Goal: Task Accomplishment & Management: Complete application form

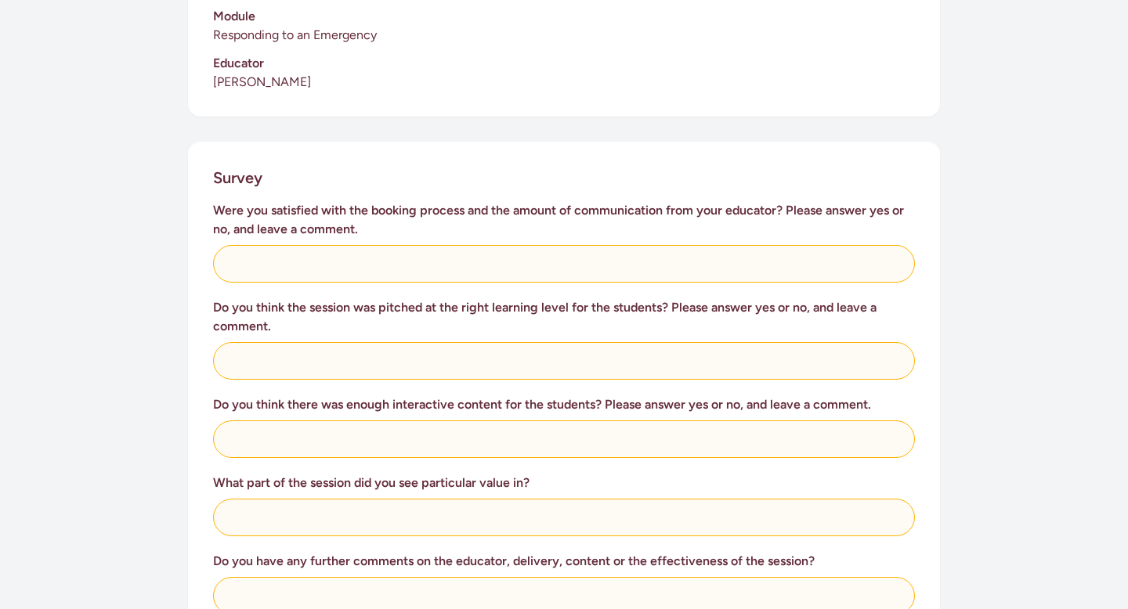
scroll to position [524, 0]
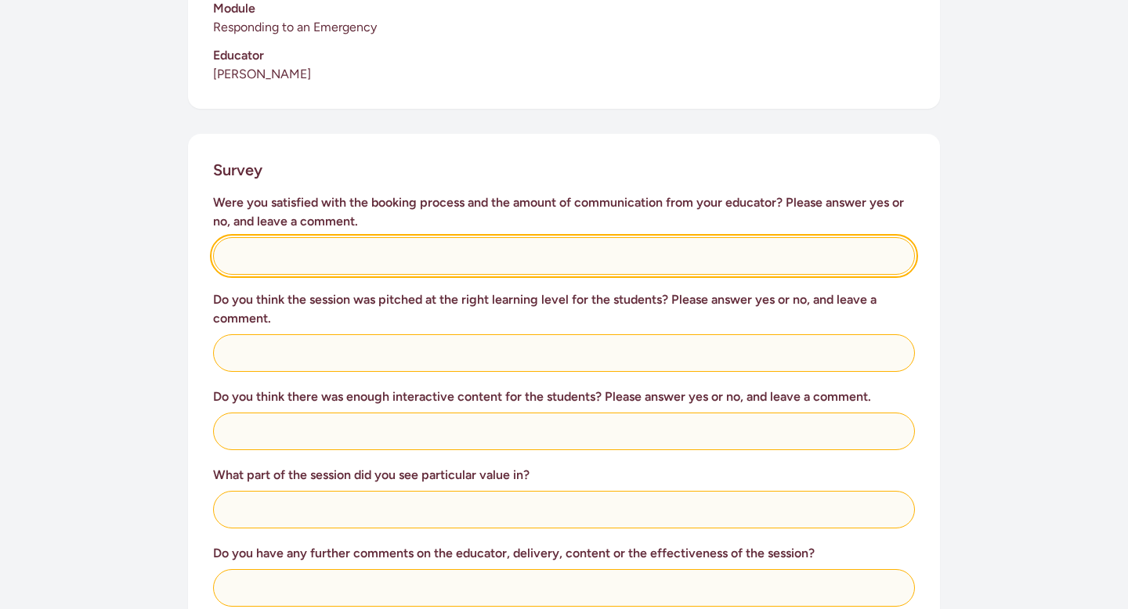
click at [612, 241] on input "text" at bounding box center [564, 256] width 702 height 38
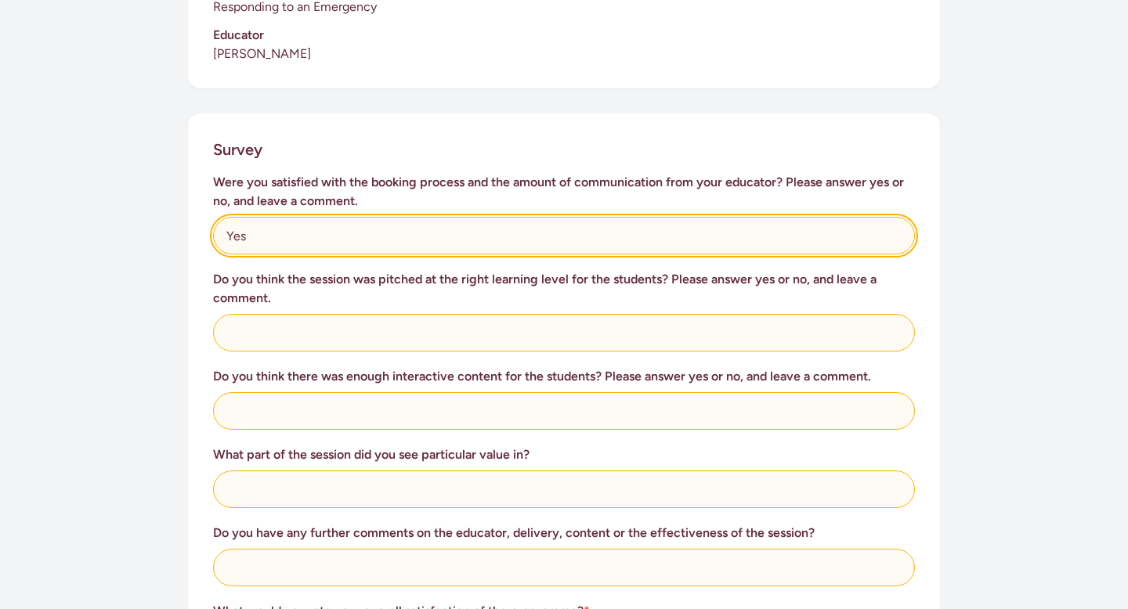
scroll to position [558, 0]
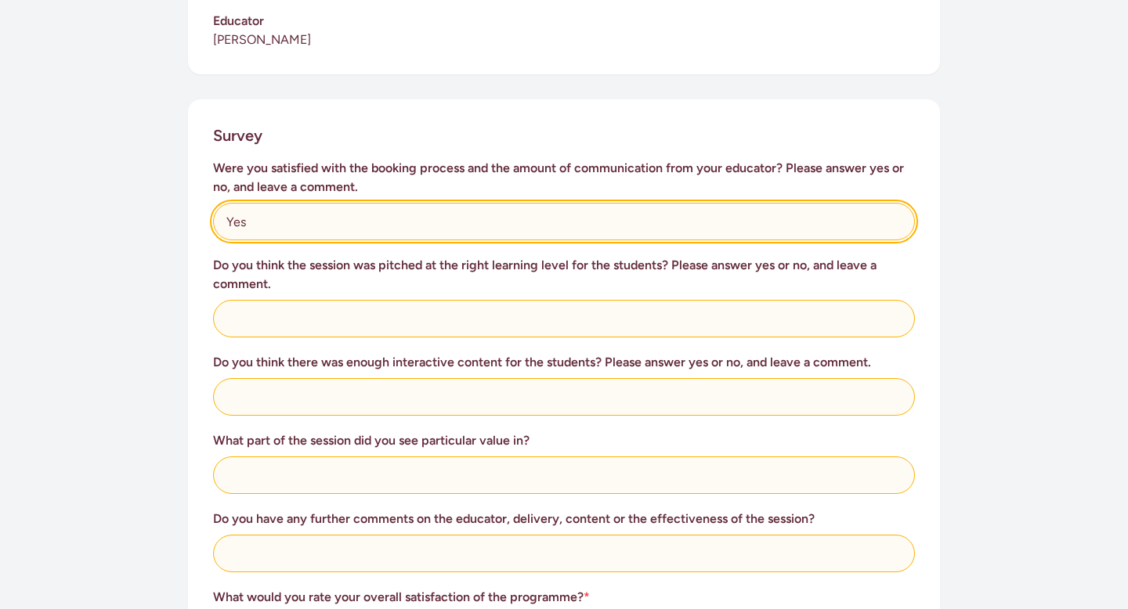
type input "Yes"
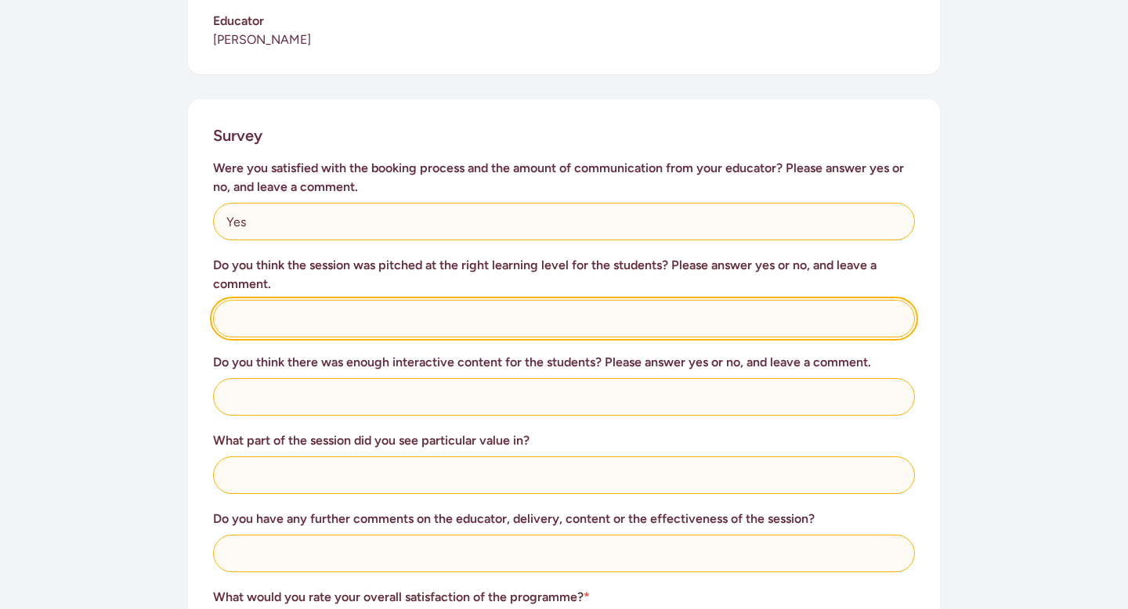
click at [515, 302] on input "text" at bounding box center [564, 319] width 702 height 38
type input "Yes, the learners enjoyed it"
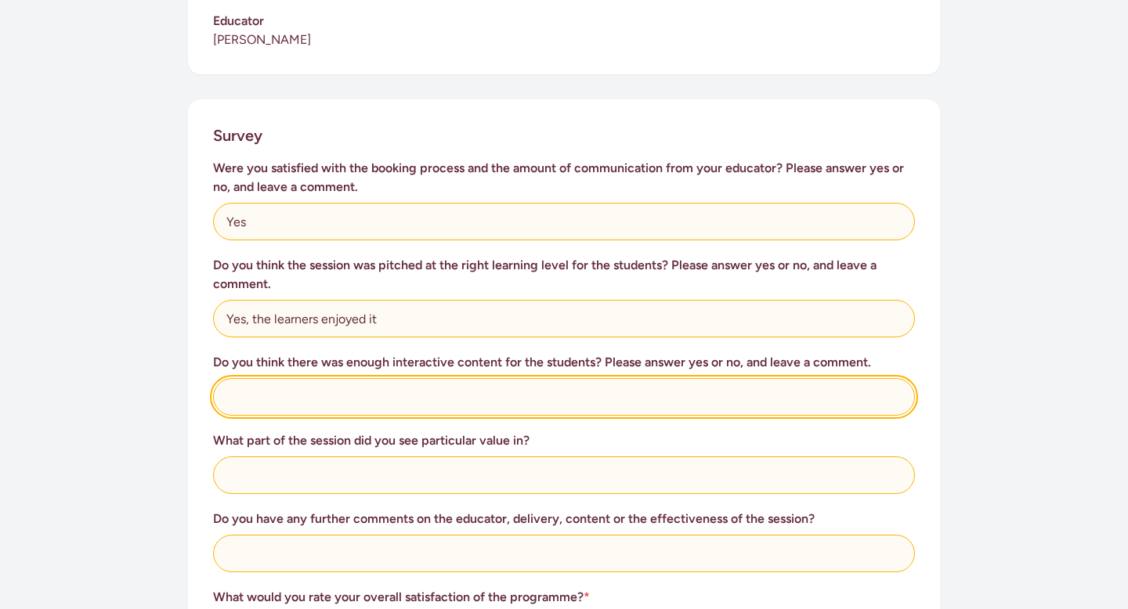
click at [499, 383] on input "text" at bounding box center [564, 397] width 702 height 38
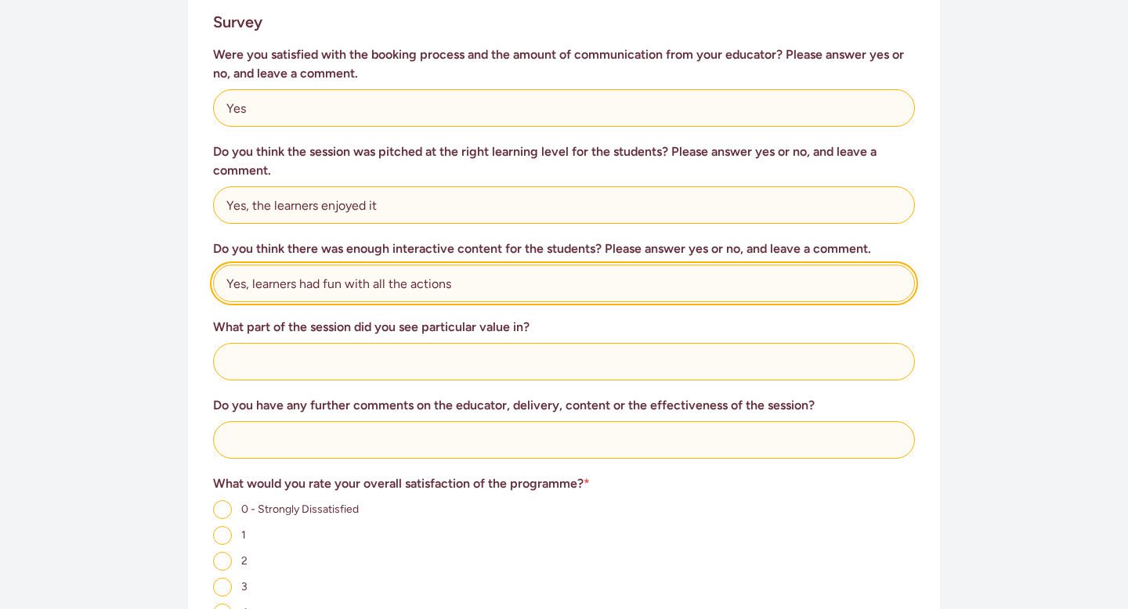
scroll to position [674, 0]
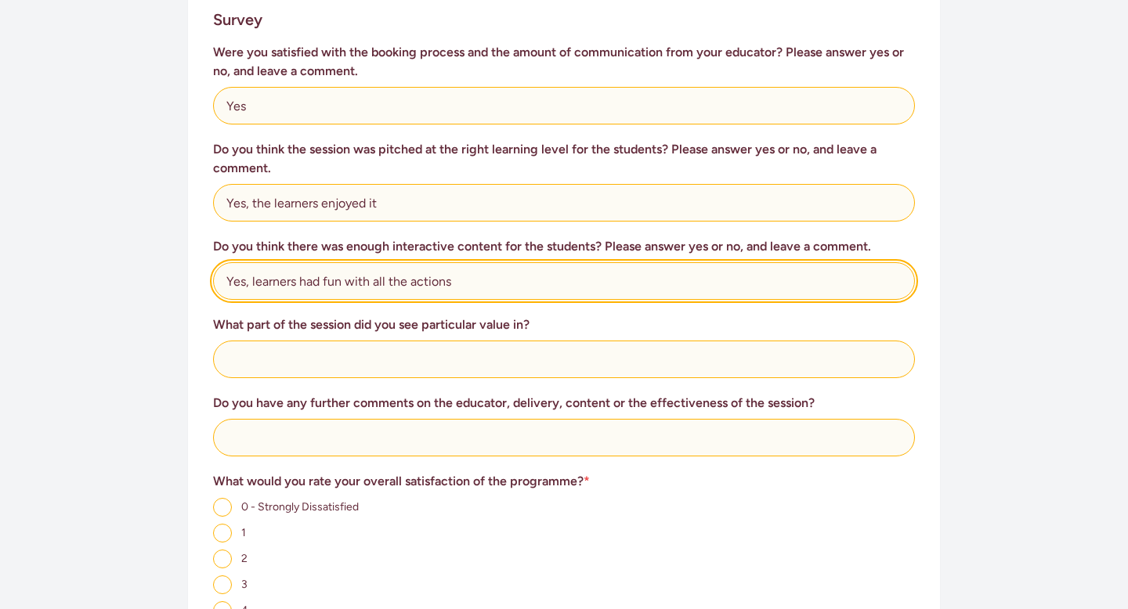
type input "Yes, learners had fun with all the actions"
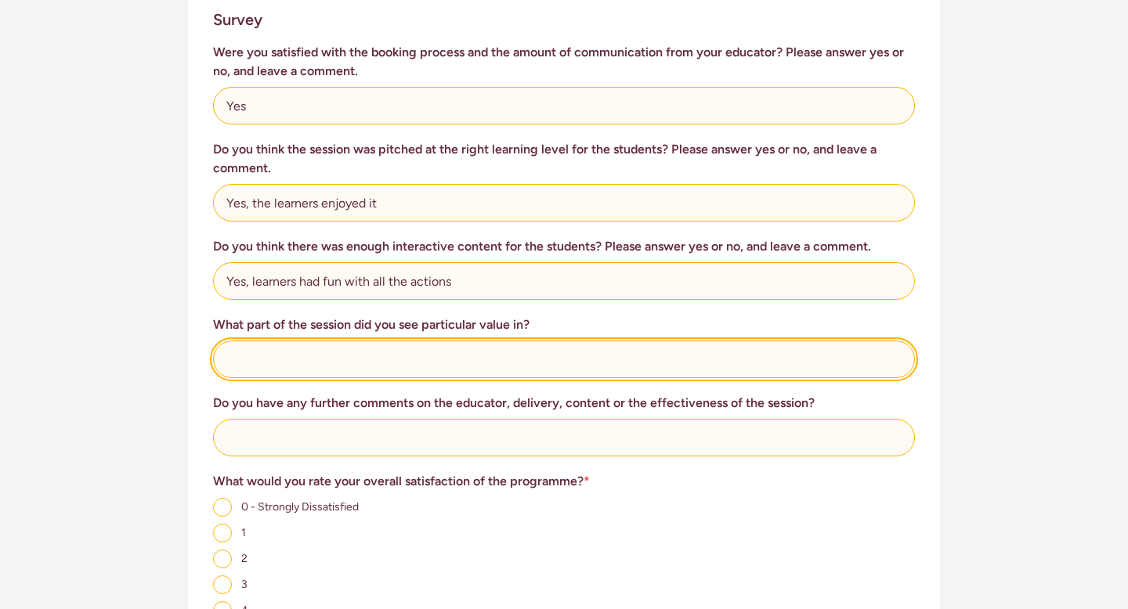
click at [381, 344] on input "text" at bounding box center [564, 360] width 702 height 38
type input "T"
click at [457, 343] on input "The 3 things they need to do in an emergensy situation" at bounding box center [564, 360] width 702 height 38
click at [479, 344] on input "The 3 things they need to do in an emergensy situation" at bounding box center [564, 360] width 702 height 38
click at [555, 347] on input "The 3 things they need to do in an emergency situation" at bounding box center [564, 360] width 702 height 38
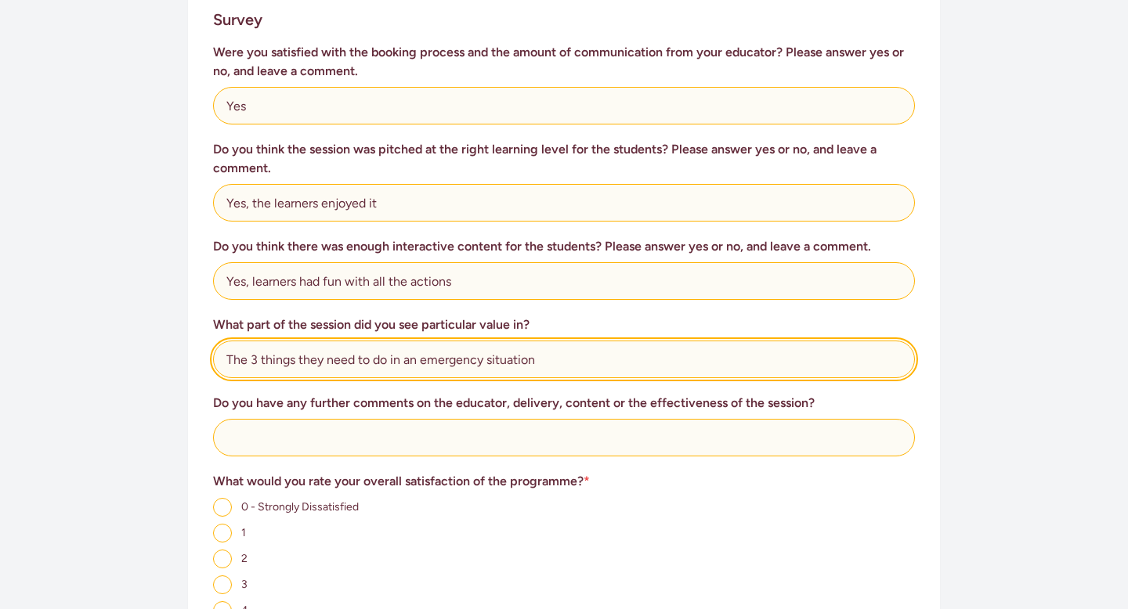
type input "The 3 things they need to do in an emergency situation"
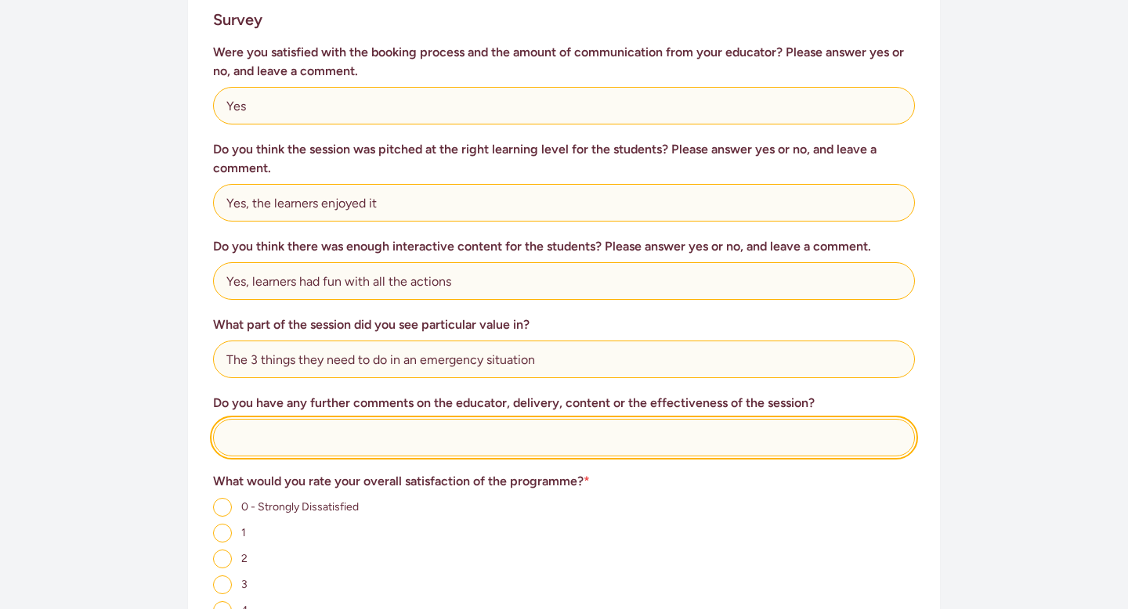
click at [402, 419] on input "text" at bounding box center [564, 438] width 702 height 38
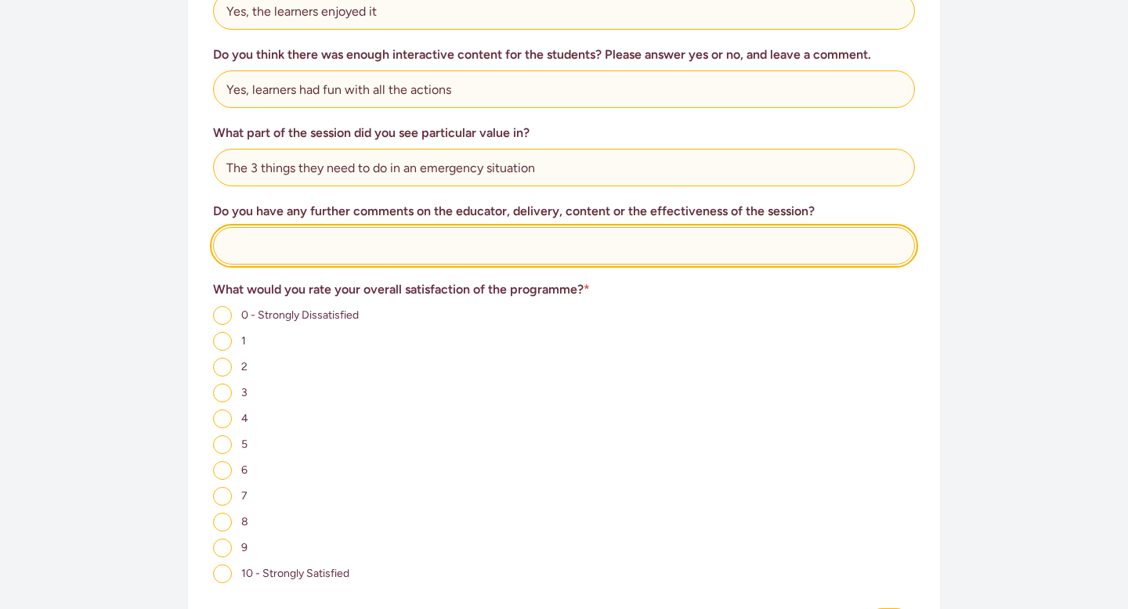
scroll to position [868, 0]
